Goal: Find specific page/section: Find specific page/section

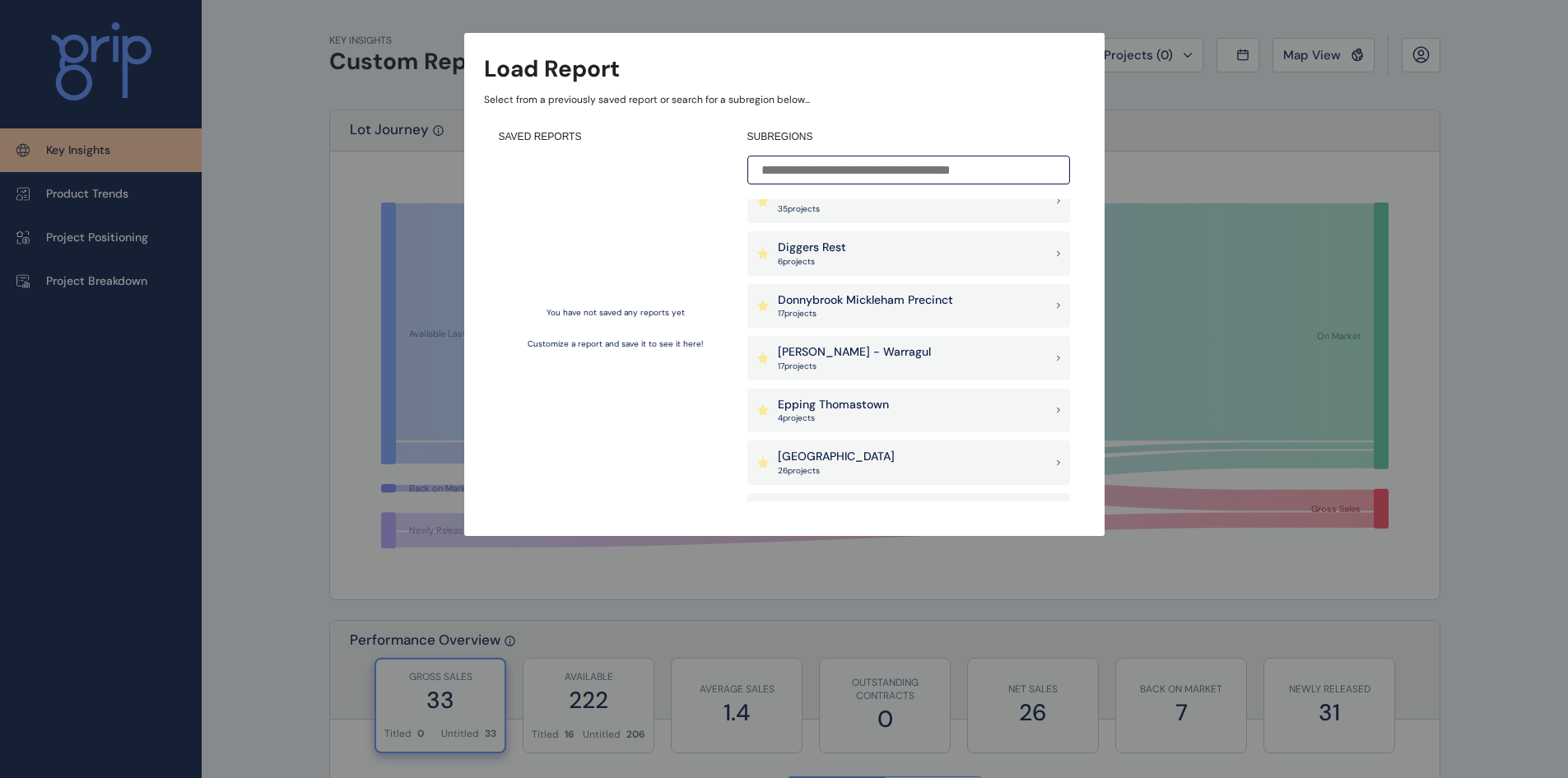
scroll to position [493, 0]
click at [860, 402] on p "Donnybrook Mickleham Precinct" at bounding box center [865, 401] width 175 height 16
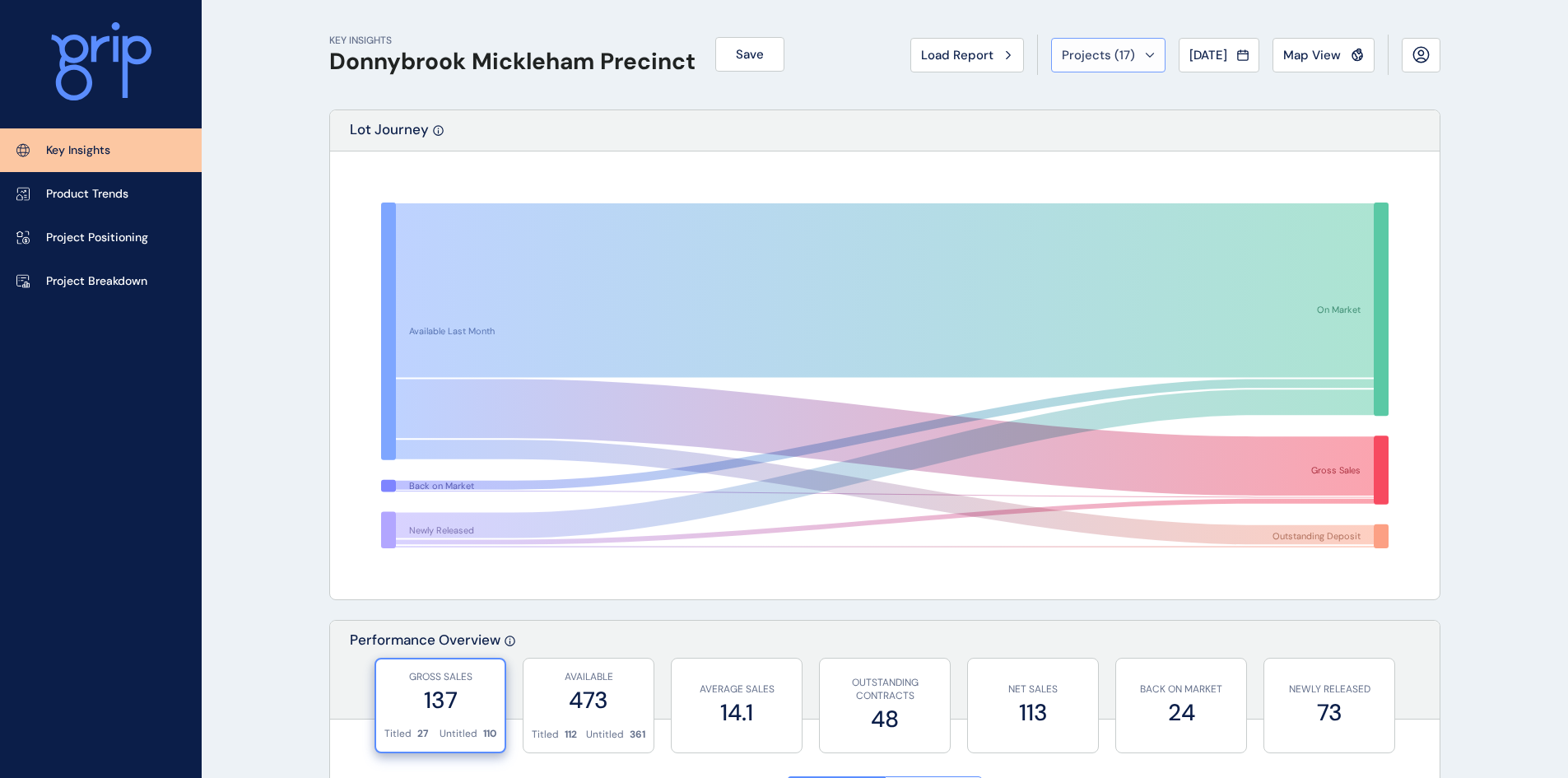
click at [1138, 45] on button "Projects ( 17 )" at bounding box center [1108, 56] width 114 height 34
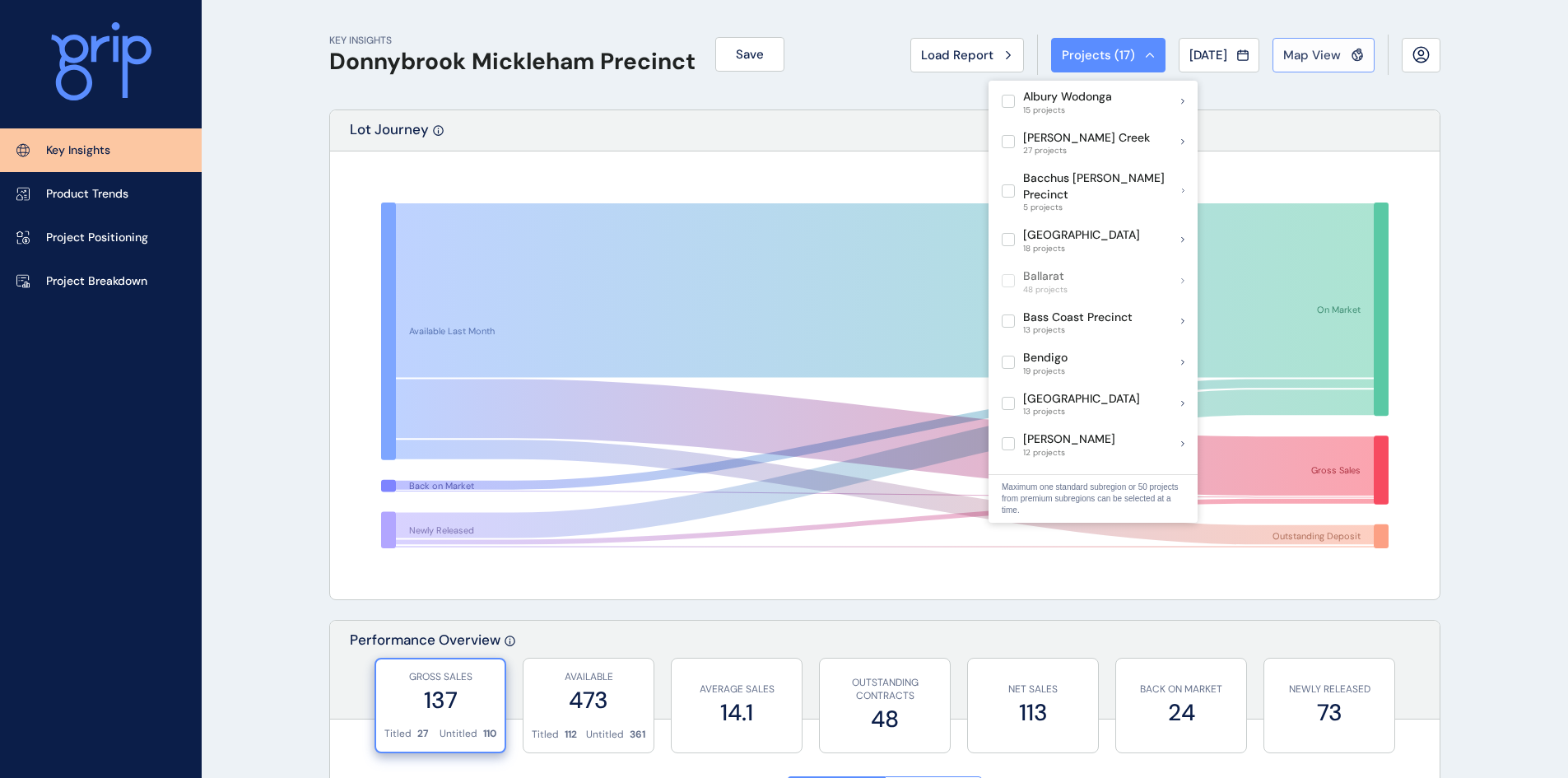
click at [1321, 47] on span "Map View" at bounding box center [1312, 55] width 58 height 16
